Goal: Transaction & Acquisition: Book appointment/travel/reservation

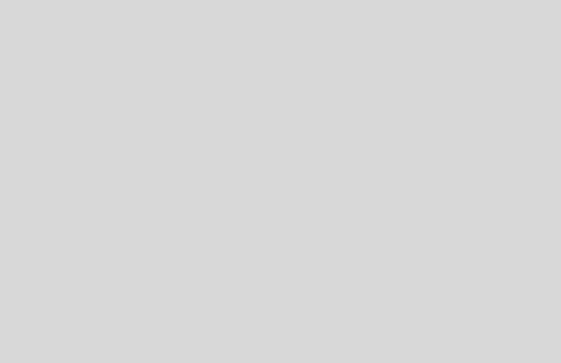
select select "es"
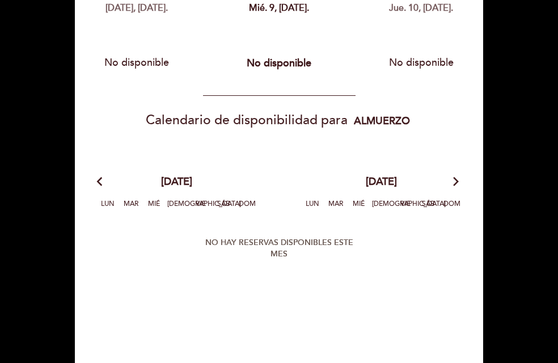
scroll to position [57, 0]
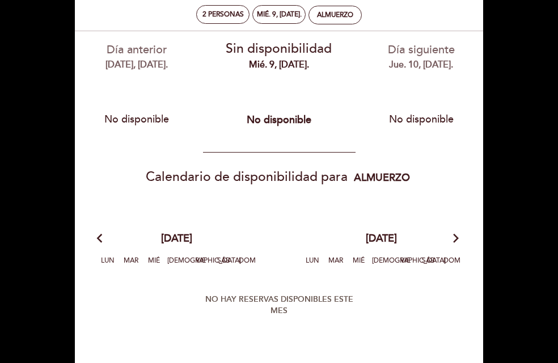
click at [456, 239] on icon "arrow_forward_ios" at bounding box center [456, 238] width 10 height 15
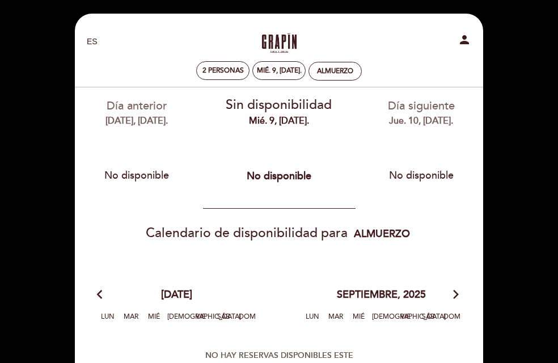
scroll to position [0, 0]
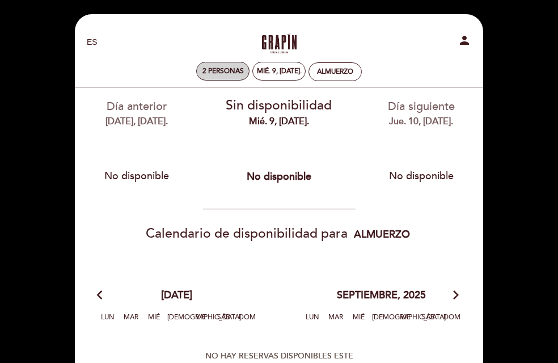
click at [289, 70] on div "mié. 9, [DATE]." at bounding box center [279, 71] width 45 height 9
select select "? undefined:undefined ?"
